Goal: Information Seeking & Learning: Find contact information

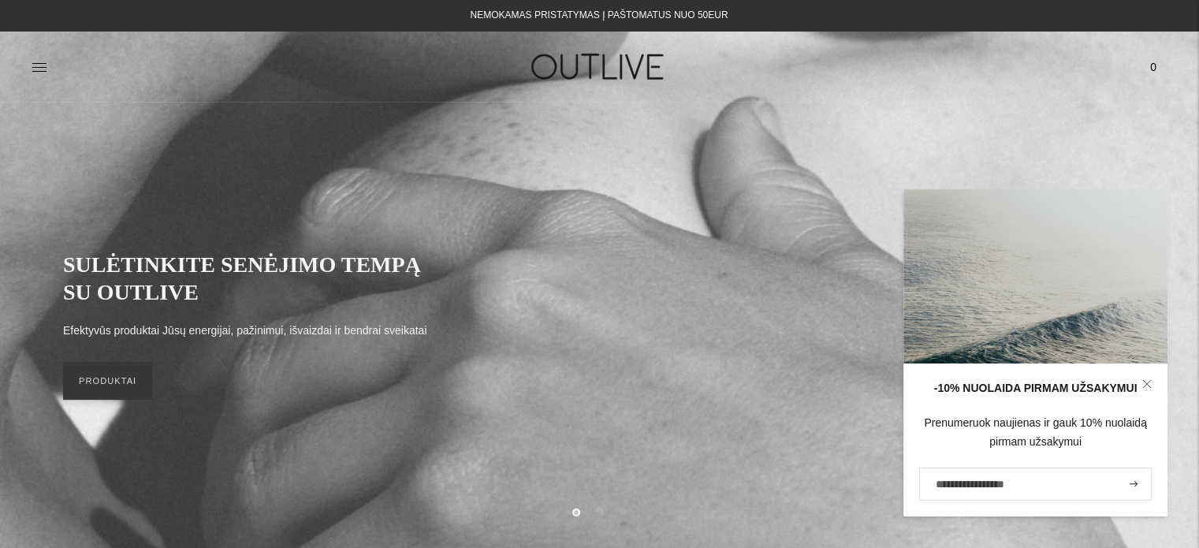
click at [635, 197] on div "SULĖTINKITE SENĖJIMO TEMPĄ SU OUTLIVE Efektyvūs produktai Jūsų energijai, pažin…" at bounding box center [599, 325] width 1199 height 257
click at [39, 53] on link at bounding box center [40, 67] width 16 height 35
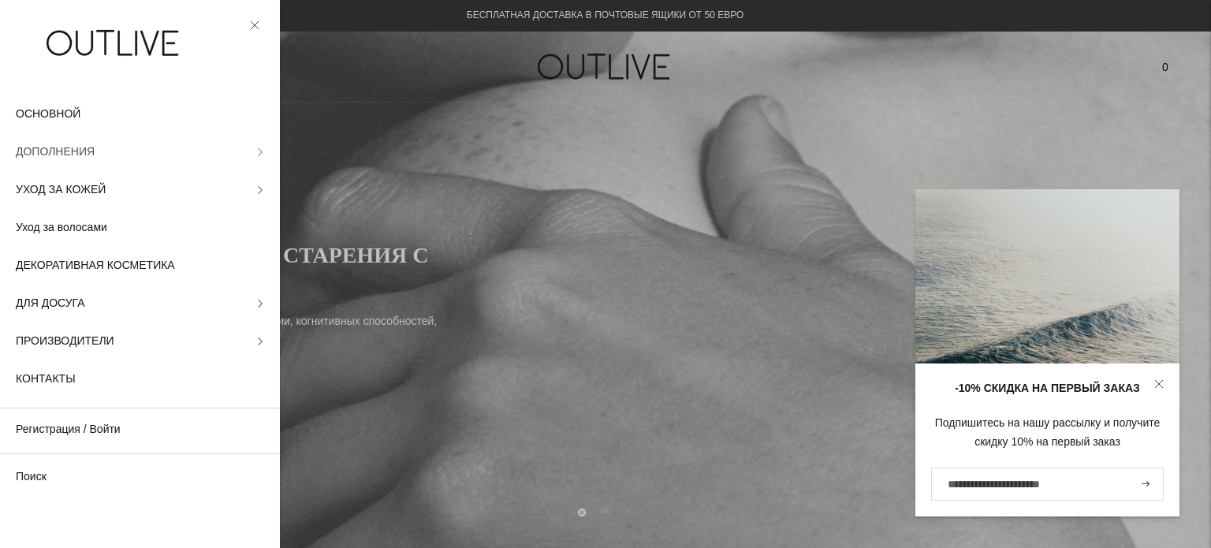
click at [212, 155] on link "ДОПОЛНЕНИЯ" at bounding box center [140, 152] width 280 height 38
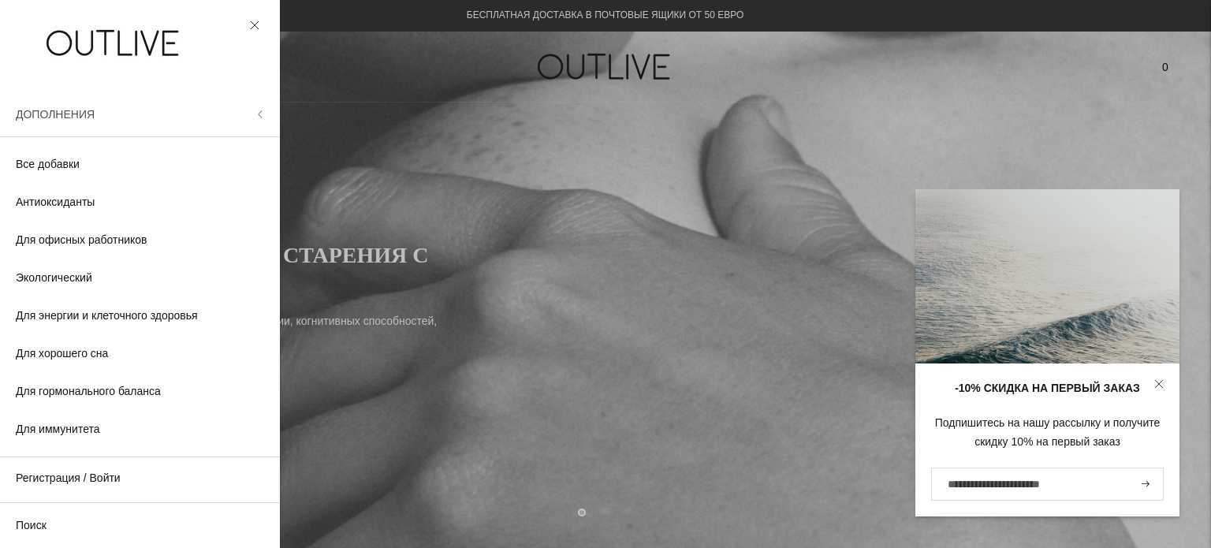
click at [254, 113] on button "ДОПОЛНЕНИЯ" at bounding box center [140, 114] width 280 height 38
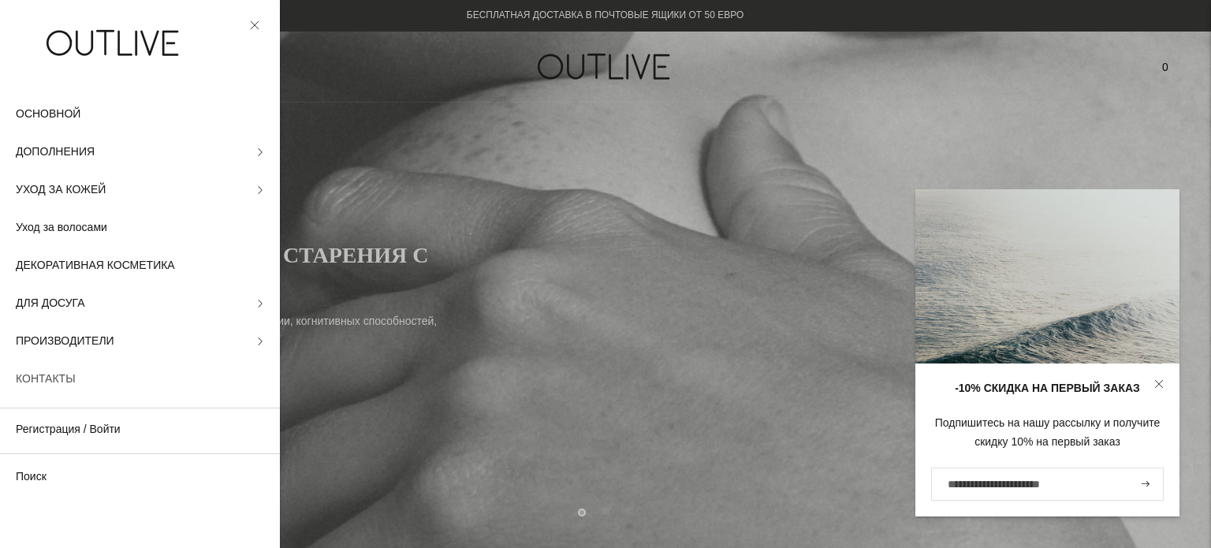
click at [139, 373] on link "КОНТАКТЫ" at bounding box center [140, 379] width 280 height 38
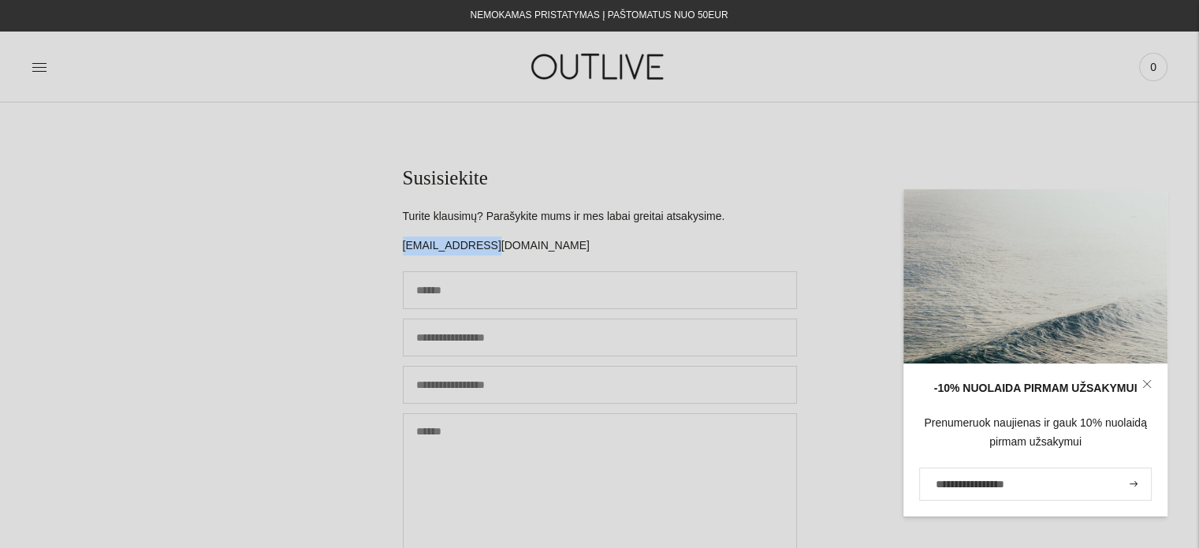
drag, startPoint x: 482, startPoint y: 241, endPoint x: 401, endPoint y: 245, distance: 81.3
click at [401, 245] on section "Susisiekite Turite klausimų? Parašykite mums ir mes labai greitai atsakysime. […" at bounding box center [599, 410] width 1199 height 614
copy p "[EMAIL_ADDRESS][DOMAIN_NAME]"
drag, startPoint x: 722, startPoint y: 219, endPoint x: 576, endPoint y: 227, distance: 146.9
click at [576, 227] on div "Turite klausimų? Parašykite mums ir mes labai greitai atsakysime. [EMAIL_ADDRES…" at bounding box center [600, 231] width 394 height 49
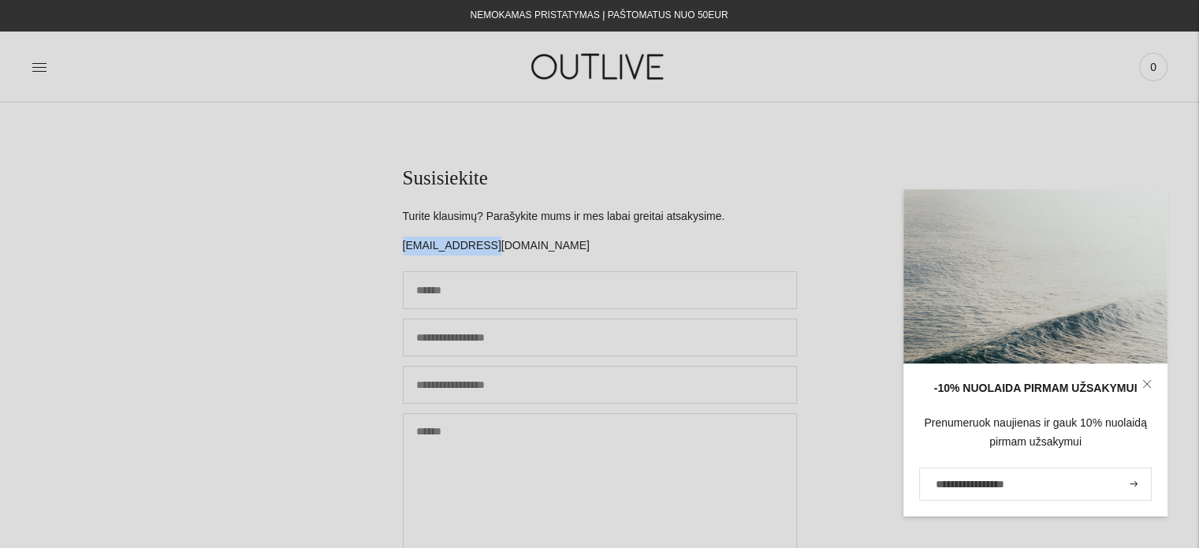
click at [719, 204] on div "Susisiekite Turite klausimų? Parašykite mums ir mes labai greitai atsakysime. i…" at bounding box center [600, 409] width 394 height 487
drag, startPoint x: 713, startPoint y: 215, endPoint x: 445, endPoint y: 208, distance: 268.2
click at [445, 208] on p "Turite klausimų? Parašykite mums ir mes labai greitai atsakysime." at bounding box center [600, 216] width 394 height 19
copy p "usimų? Parašykite mums ir mes labai greitai atsakysime"
